Goal: Download file/media

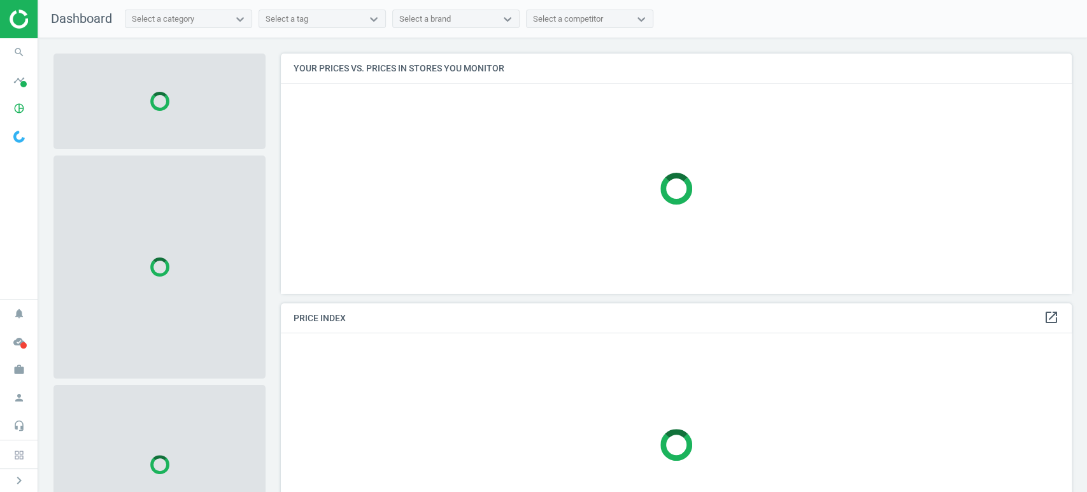
scroll to position [261, 803]
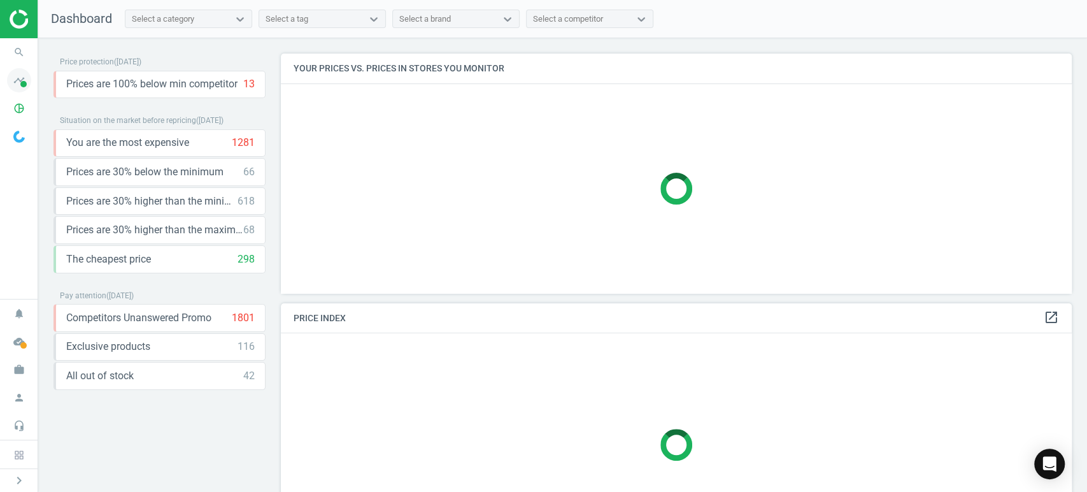
click at [20, 80] on icon "timeline" at bounding box center [19, 80] width 24 height 24
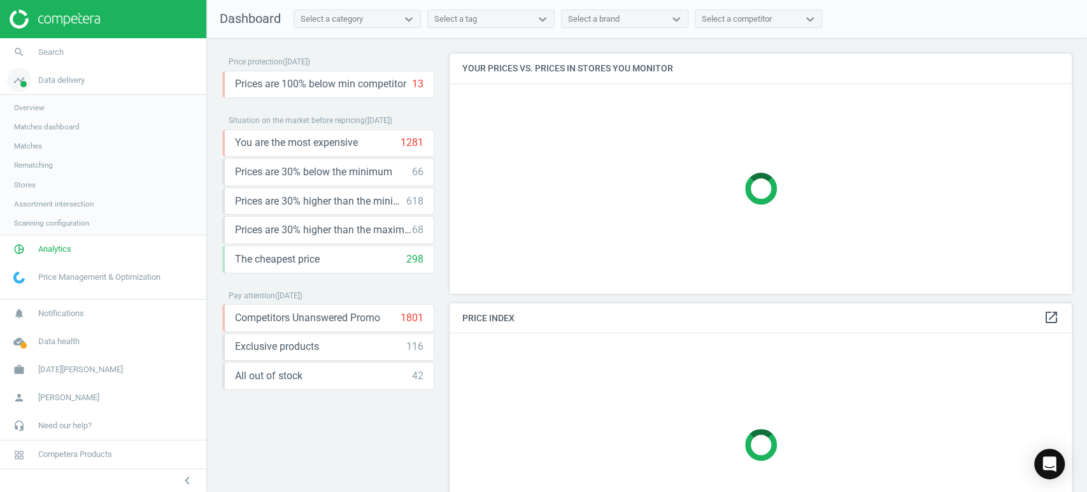
scroll to position [261, 633]
click at [62, 249] on span "Analytics" at bounding box center [54, 250] width 33 height 11
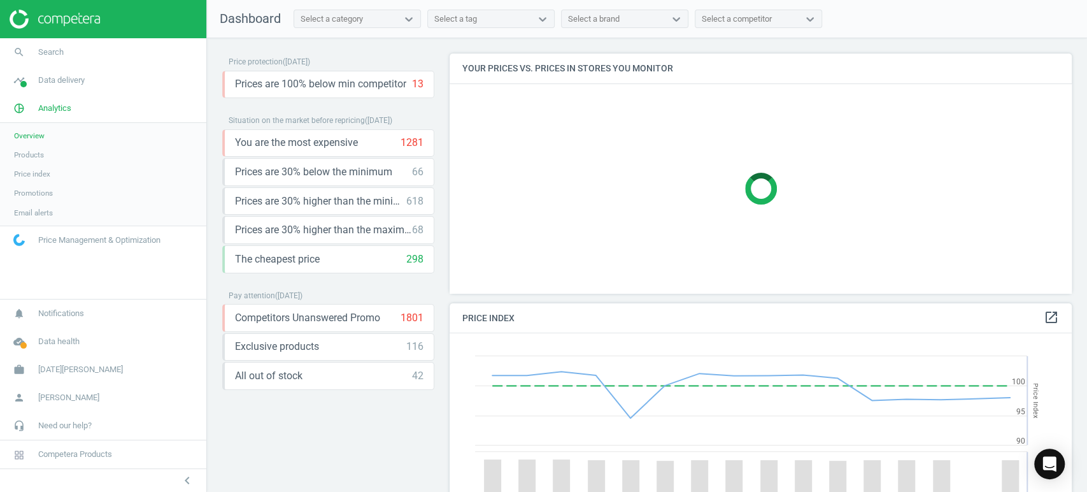
scroll to position [315, 633]
click at [31, 154] on span "Products" at bounding box center [29, 155] width 30 height 10
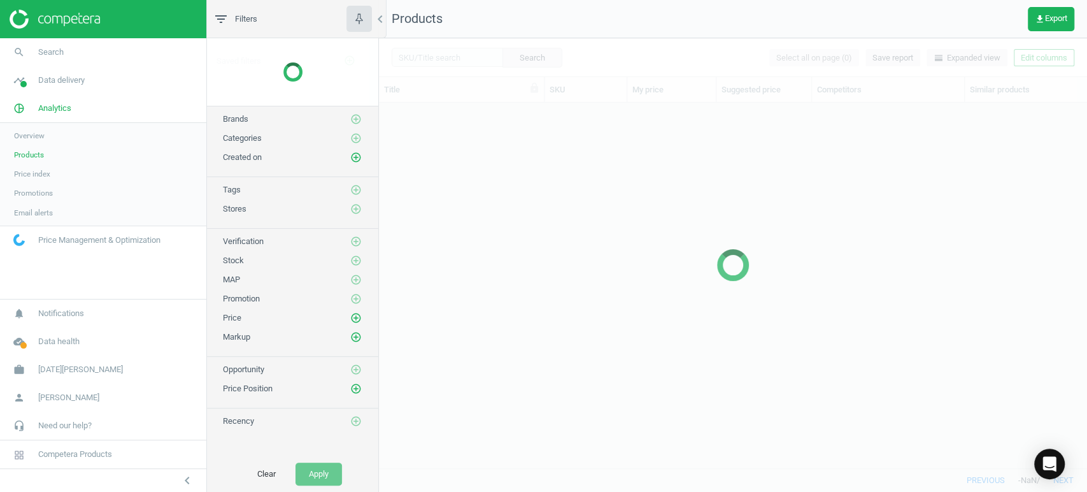
scroll to position [343, 697]
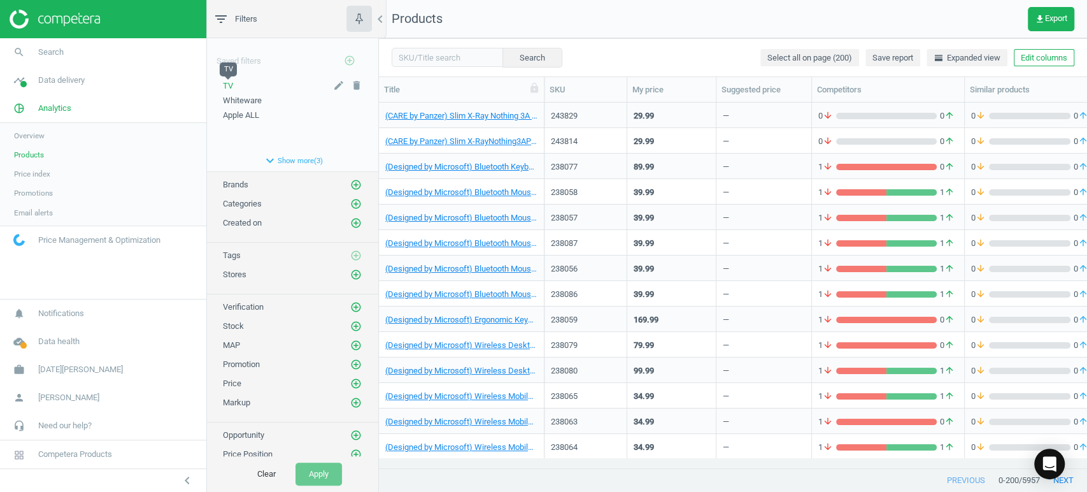
click at [226, 83] on span "TV" at bounding box center [228, 86] width 10 height 10
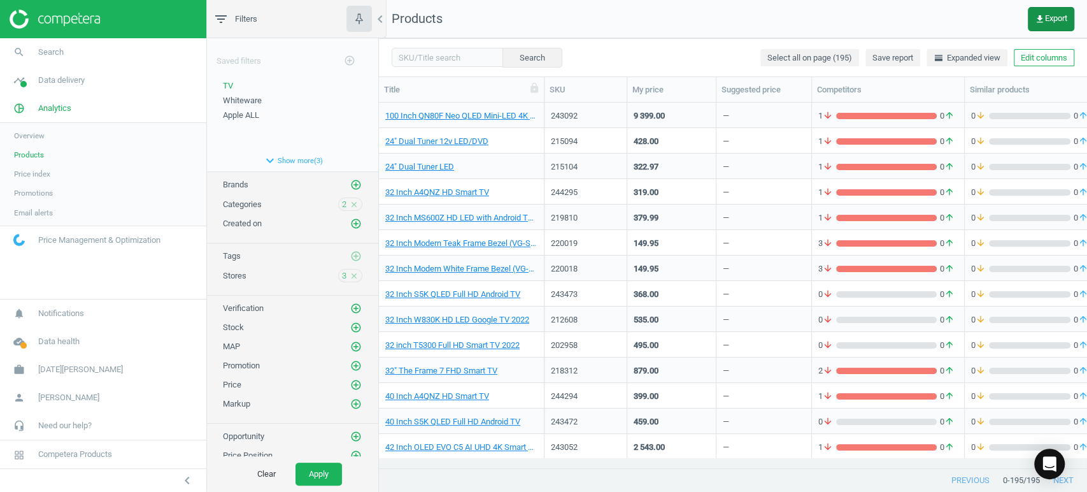
click at [1049, 14] on span "get_app Export" at bounding box center [1051, 19] width 32 height 10
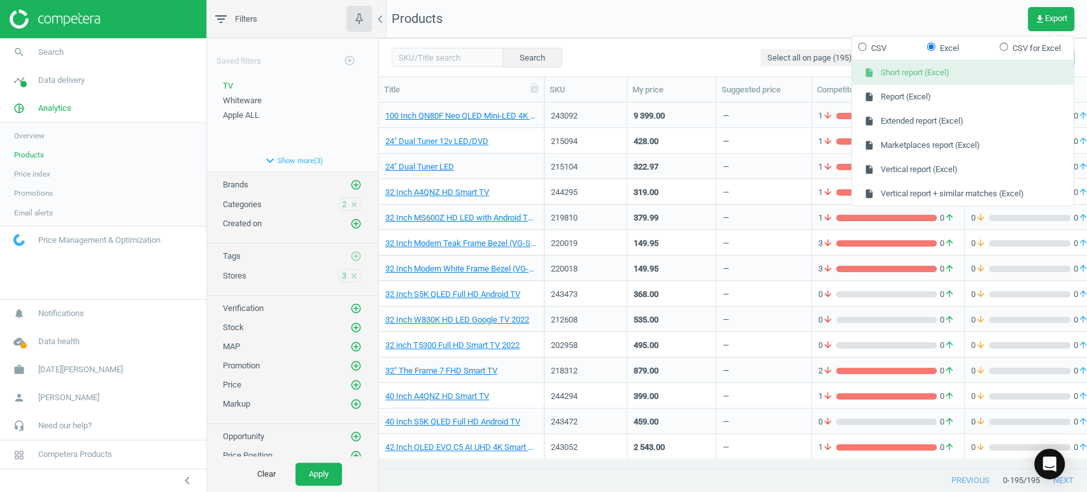
click at [964, 73] on button "insert_drive_file Short report (Excel)" at bounding box center [963, 73] width 222 height 24
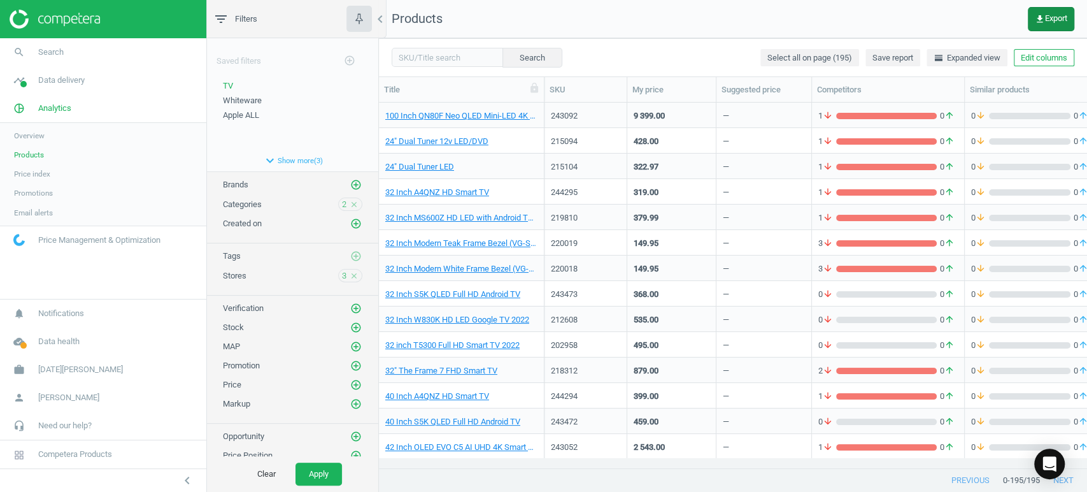
click at [1042, 23] on icon "get_app" at bounding box center [1040, 19] width 10 height 10
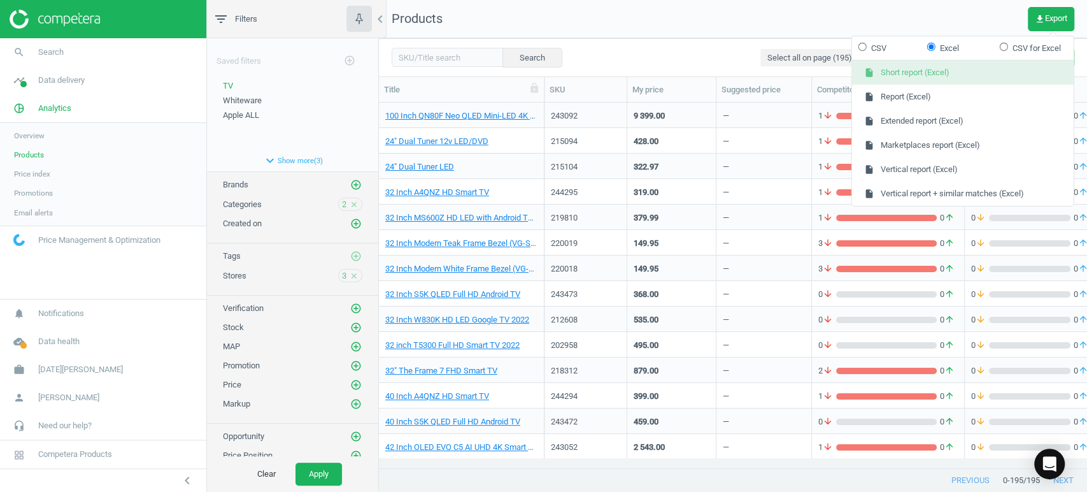
click at [968, 73] on button "insert_drive_file Short report (Excel)" at bounding box center [963, 73] width 222 height 24
